Goal: Check status: Check status

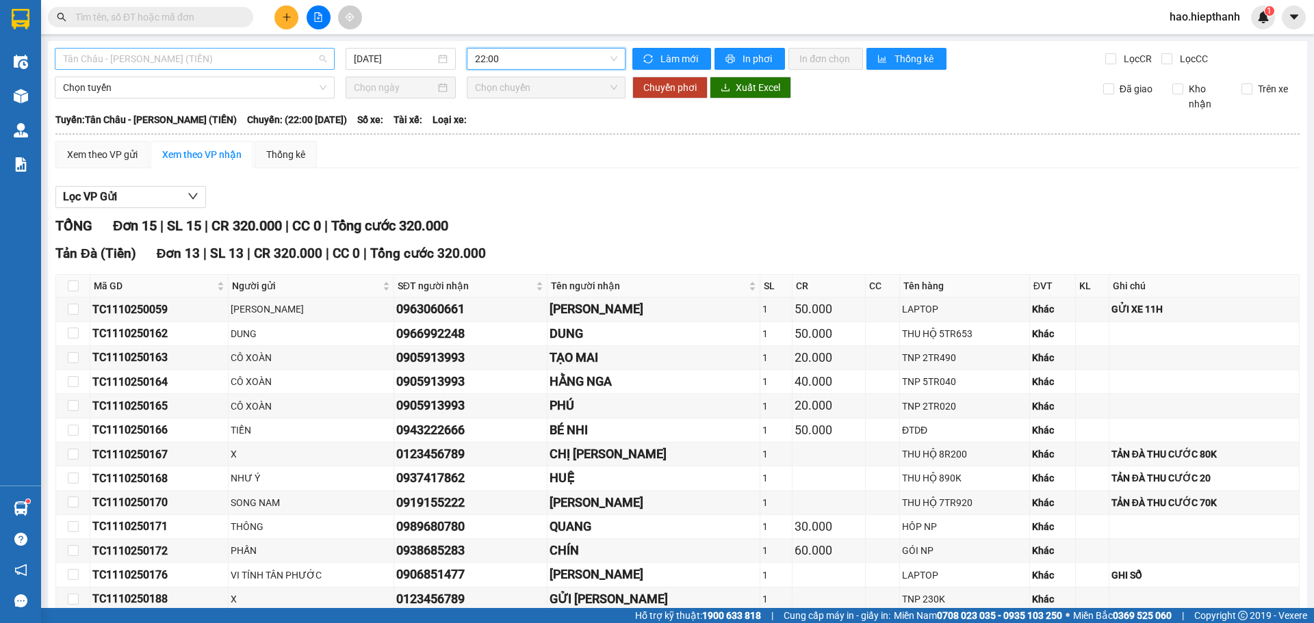
click at [287, 67] on span "Tân Châu - [PERSON_NAME] (TIỀN)" at bounding box center [194, 59] width 263 height 21
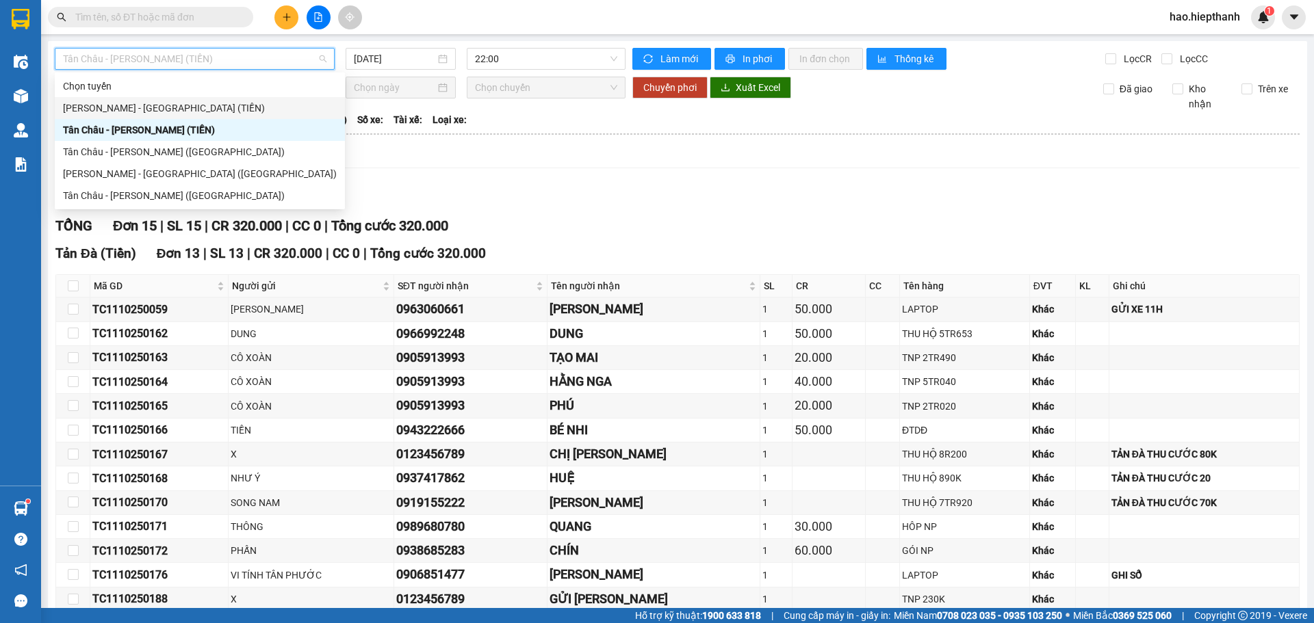
click at [94, 110] on div "[PERSON_NAME] - [GEOGRAPHIC_DATA] (TIỀN)" at bounding box center [200, 108] width 274 height 15
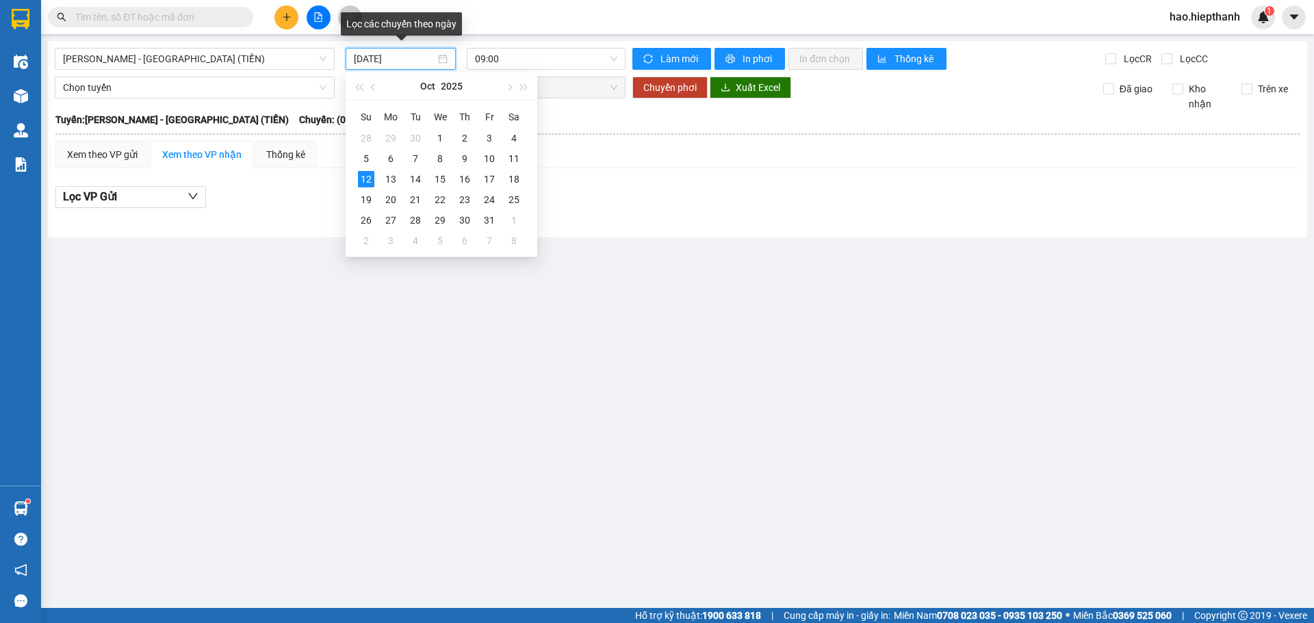
click at [414, 55] on input "[DATE]" at bounding box center [394, 58] width 81 height 15
click at [511, 156] on div "11" at bounding box center [514, 159] width 16 height 16
type input "[DATE]"
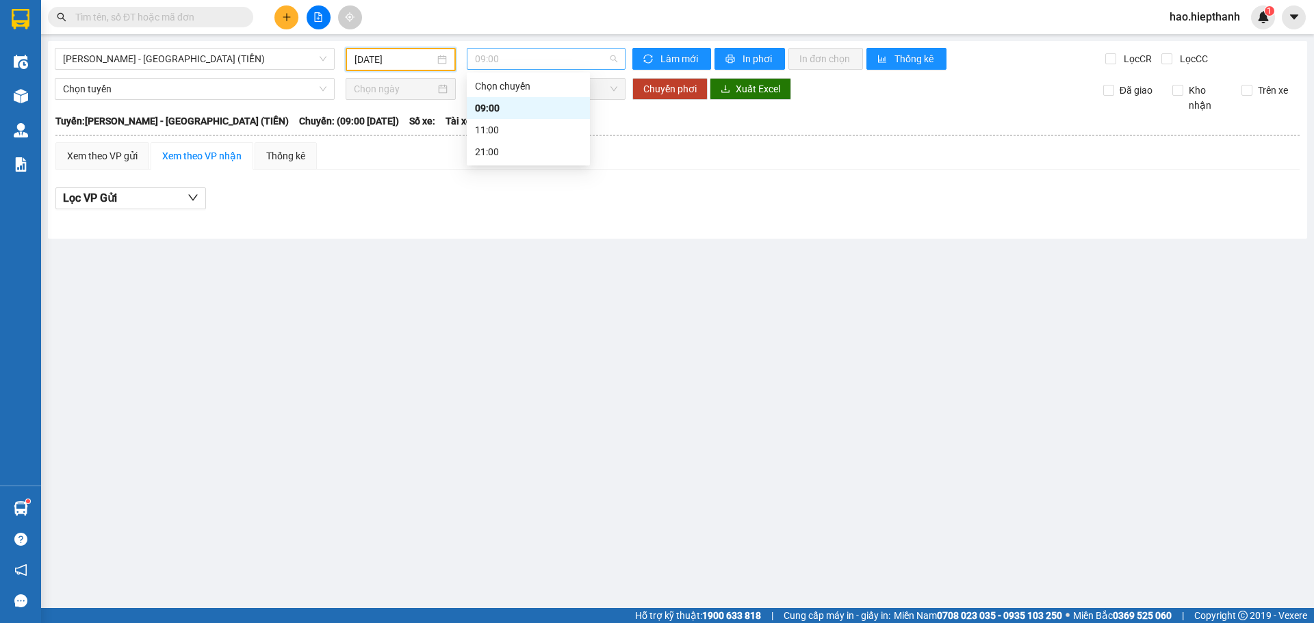
click at [508, 68] on span "09:00" at bounding box center [546, 59] width 142 height 21
click at [503, 151] on div "21:00" at bounding box center [528, 151] width 107 height 15
